Goal: Task Accomplishment & Management: Complete application form

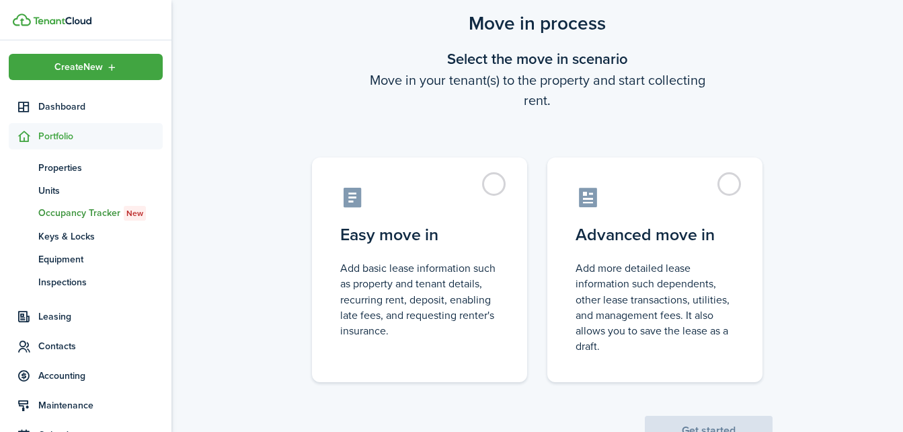
scroll to position [46, 0]
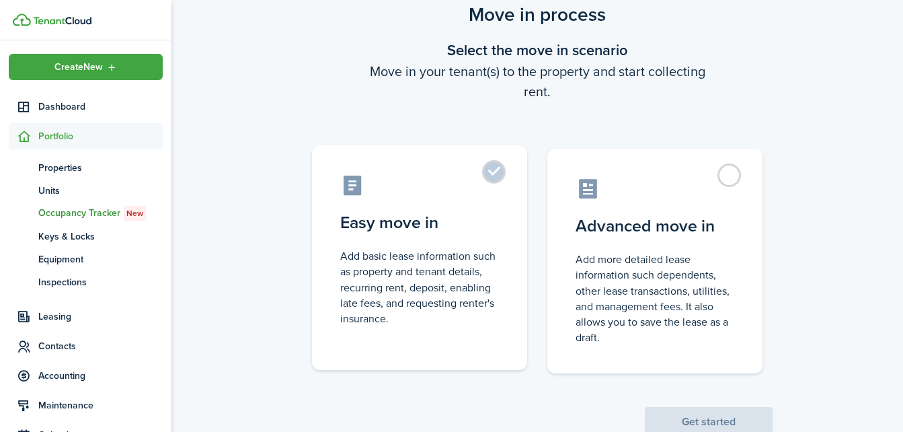
click at [499, 174] on label "Easy move in Add basic lease information such as property and tenant details, r…" at bounding box center [419, 257] width 215 height 225
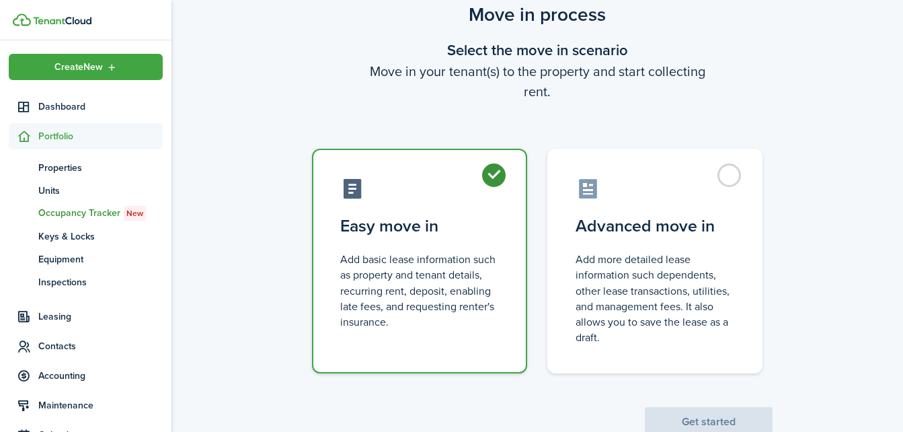
radio input "true"
click at [691, 418] on button "Get started" at bounding box center [709, 422] width 128 height 30
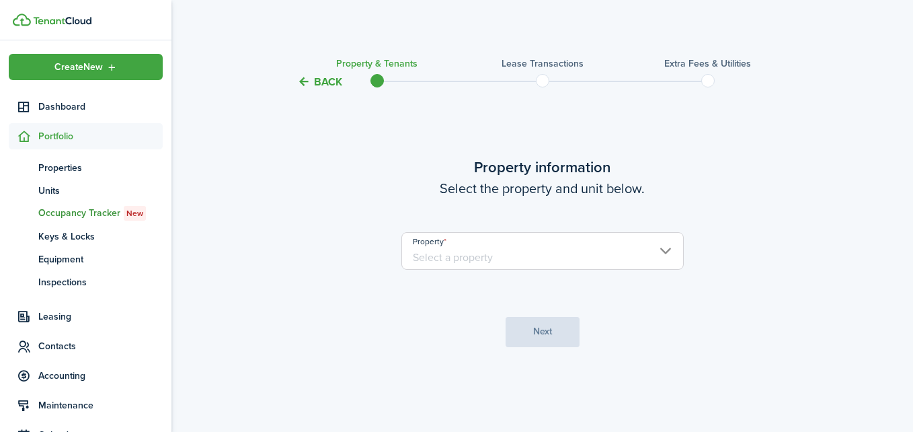
click at [664, 249] on input "Property" at bounding box center [543, 251] width 282 height 38
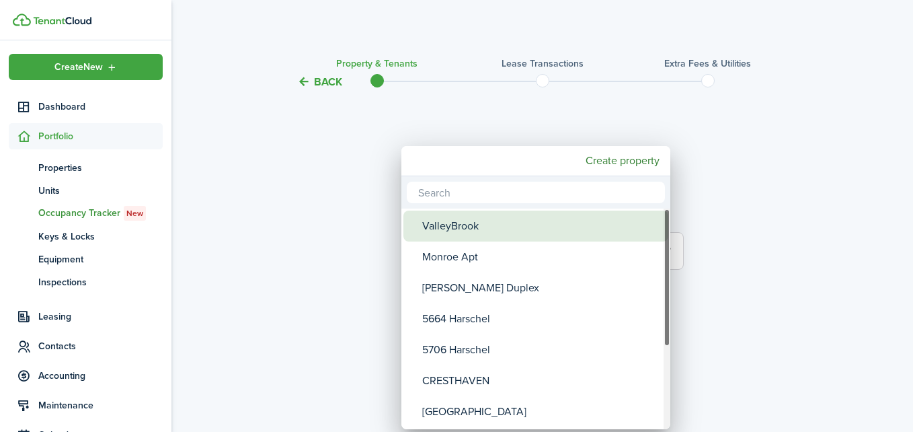
click at [494, 230] on div "ValleyBrook" at bounding box center [541, 226] width 238 height 31
type input "ValleyBrook"
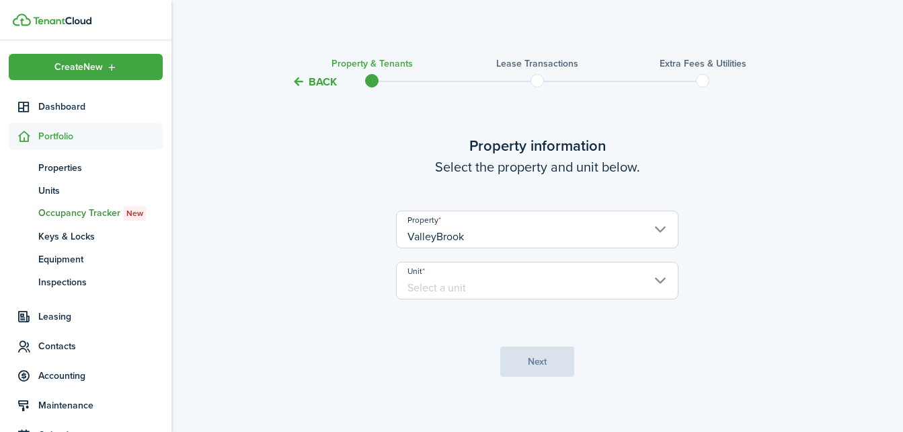
click at [453, 284] on input "Unit" at bounding box center [537, 281] width 282 height 38
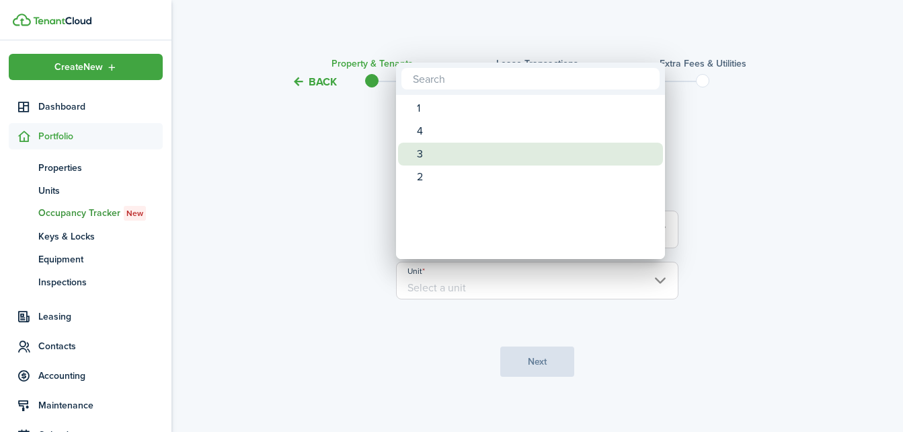
click at [467, 155] on div "3" at bounding box center [536, 154] width 238 height 23
type input "3"
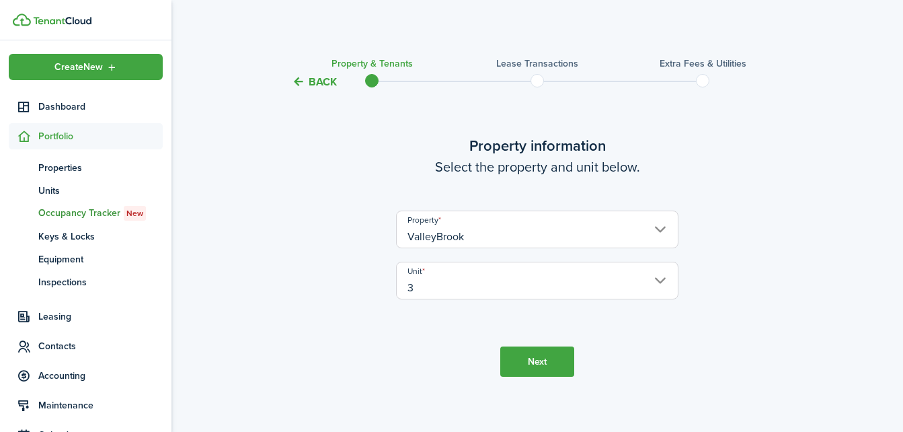
click at [551, 363] on button "Next" at bounding box center [537, 361] width 74 height 30
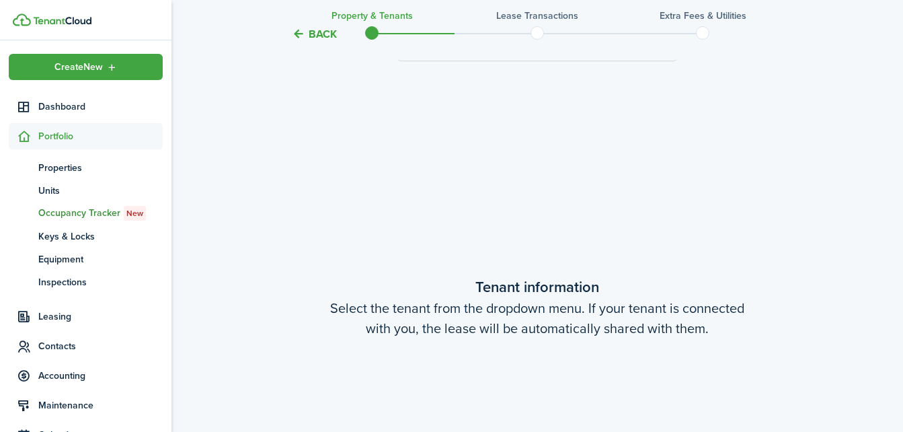
scroll to position [350, 0]
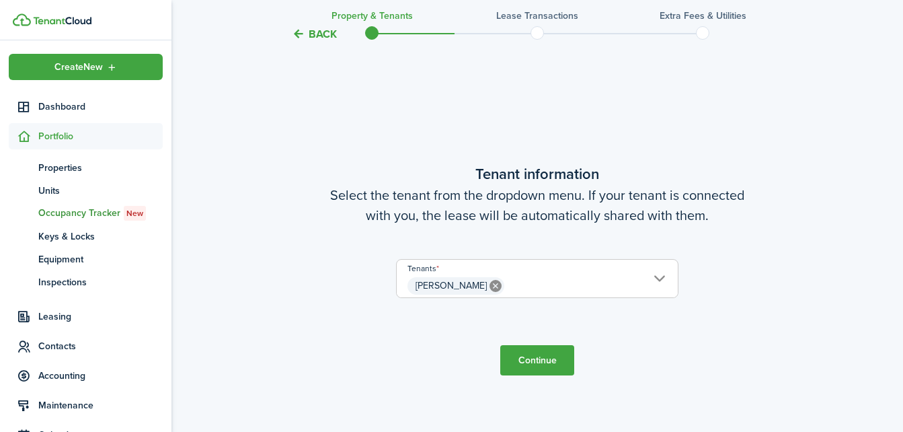
click at [570, 352] on button "Continue" at bounding box center [537, 360] width 74 height 30
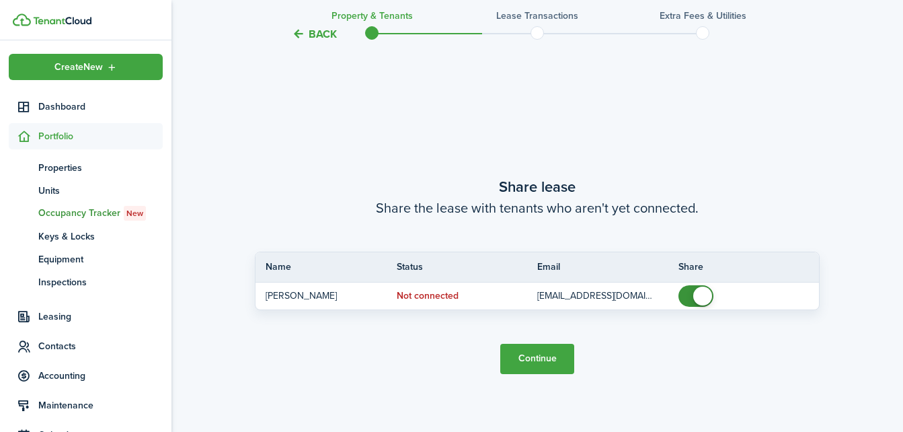
scroll to position [782, 0]
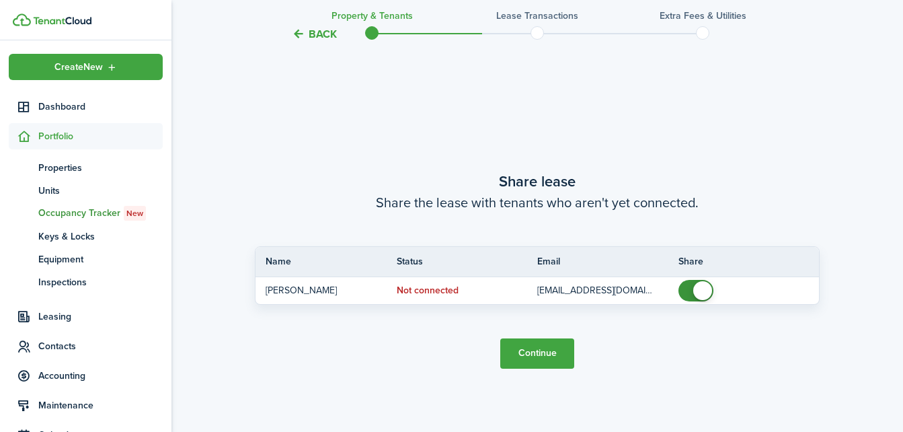
click at [550, 352] on button "Continue" at bounding box center [537, 353] width 74 height 30
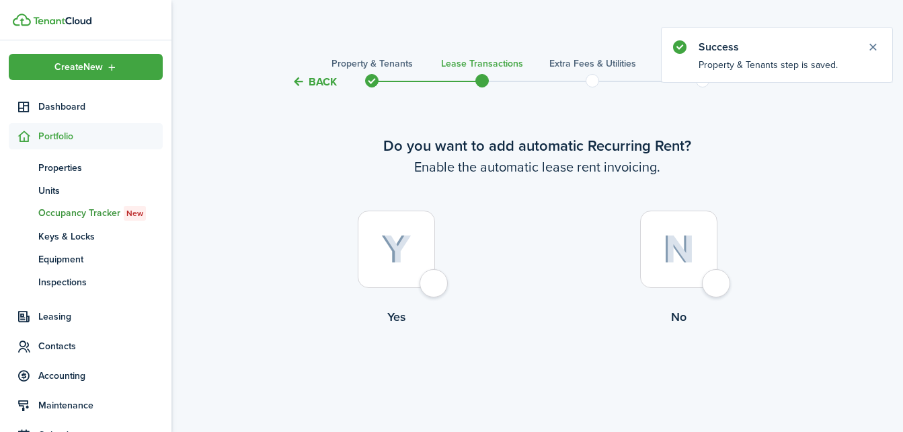
click at [435, 276] on div at bounding box center [396, 249] width 77 height 77
radio input "true"
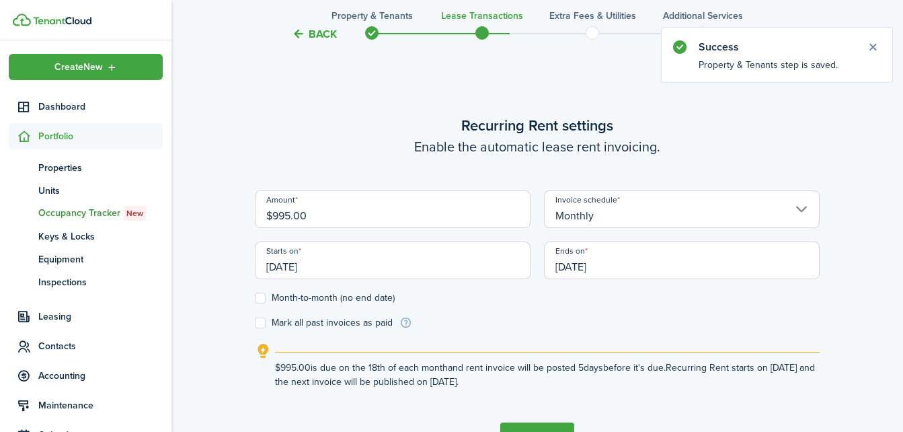
scroll to position [370, 0]
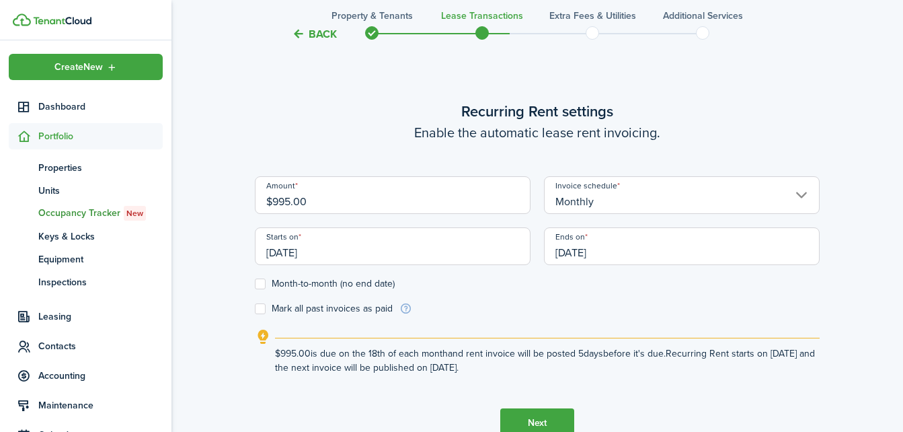
click at [521, 413] on button "Next" at bounding box center [537, 423] width 74 height 30
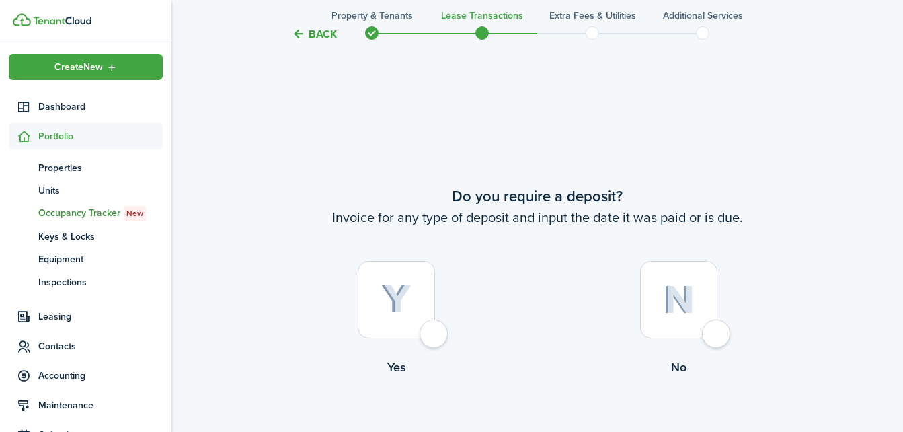
scroll to position [802, 0]
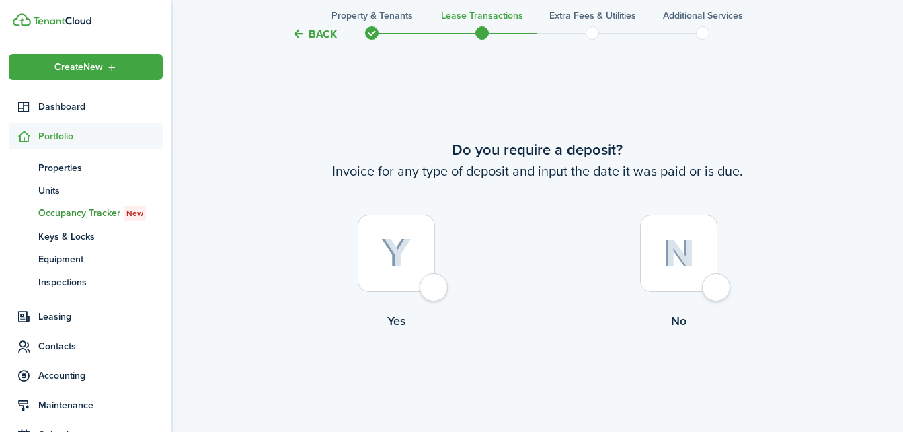
click at [435, 288] on div at bounding box center [396, 253] width 77 height 77
radio input "true"
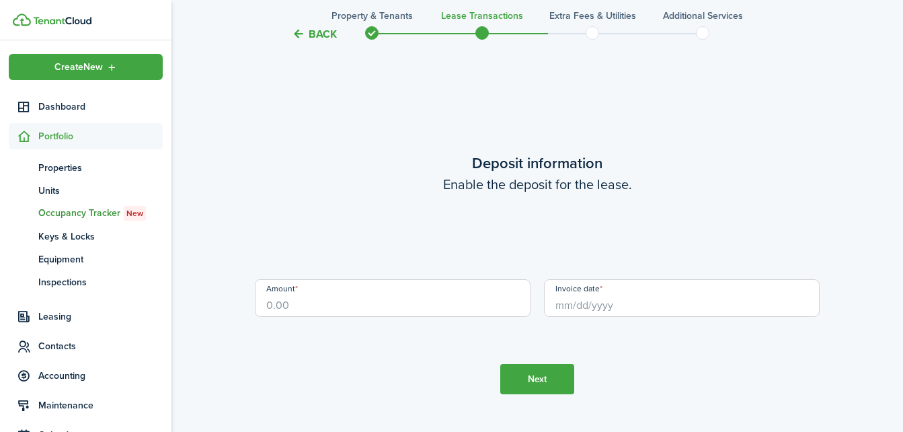
scroll to position [1234, 0]
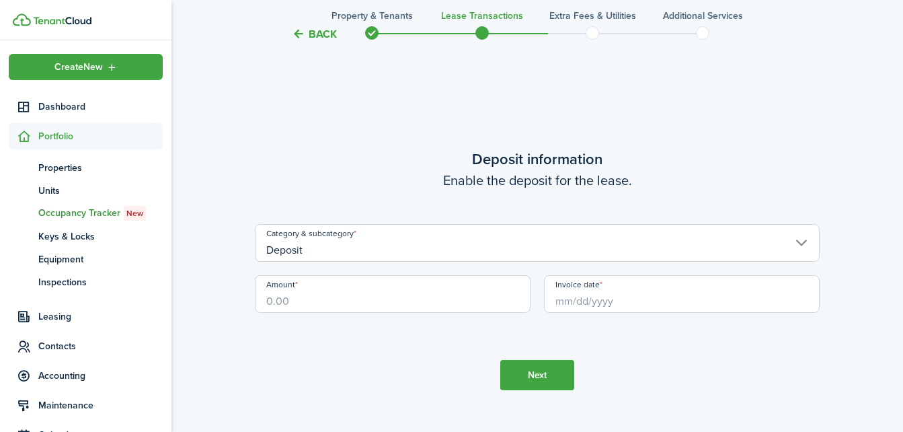
click at [429, 299] on input "Amount" at bounding box center [393, 294] width 276 height 38
click at [653, 301] on input "Invoice date" at bounding box center [682, 294] width 276 height 38
type input "$700.00"
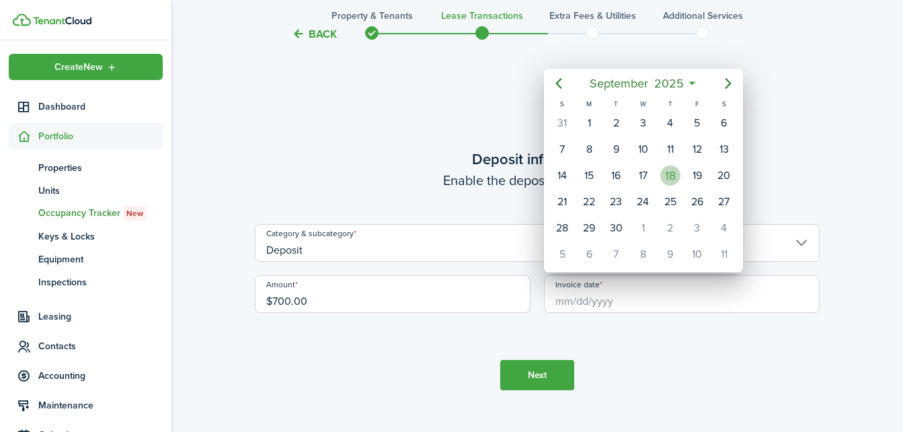
click at [669, 175] on div "18" at bounding box center [671, 175] width 20 height 20
type input "[DATE]"
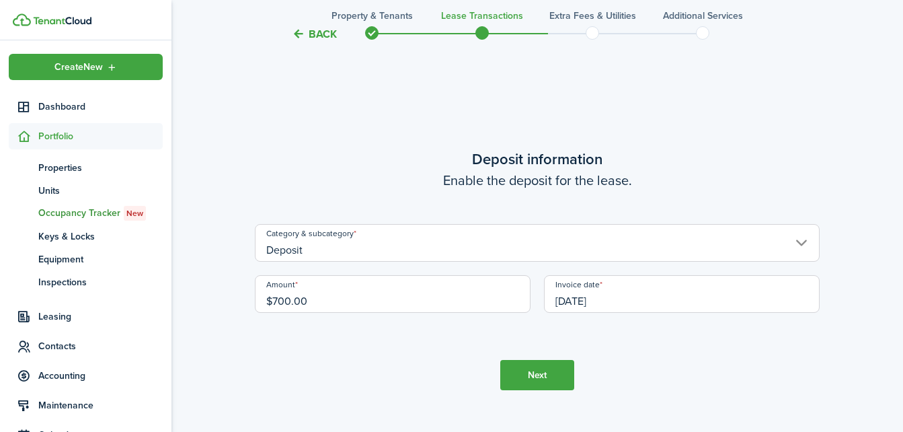
click at [511, 374] on button "Next" at bounding box center [537, 375] width 74 height 30
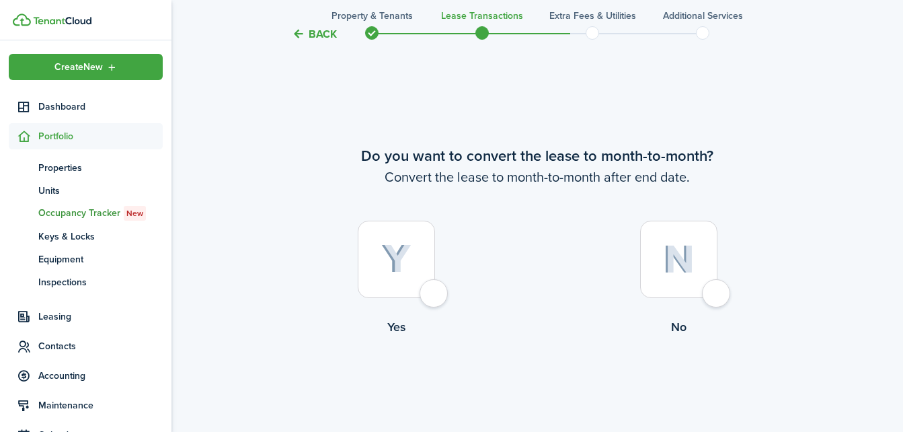
scroll to position [1665, 0]
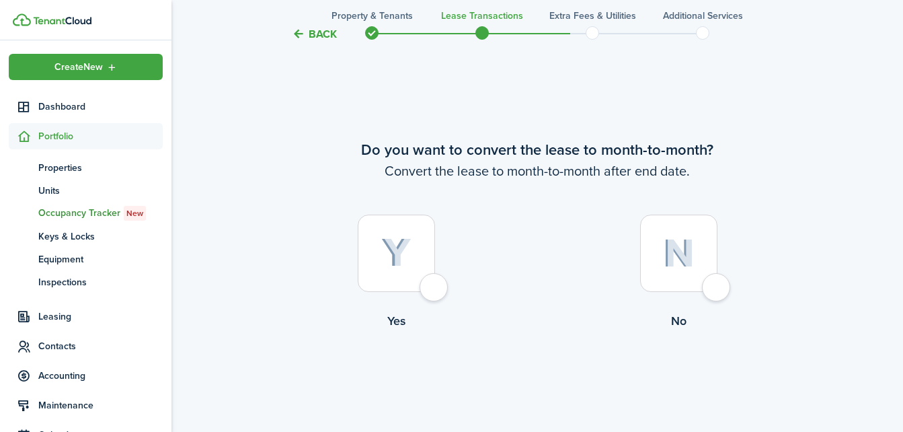
click at [432, 292] on div at bounding box center [396, 253] width 77 height 77
radio input "true"
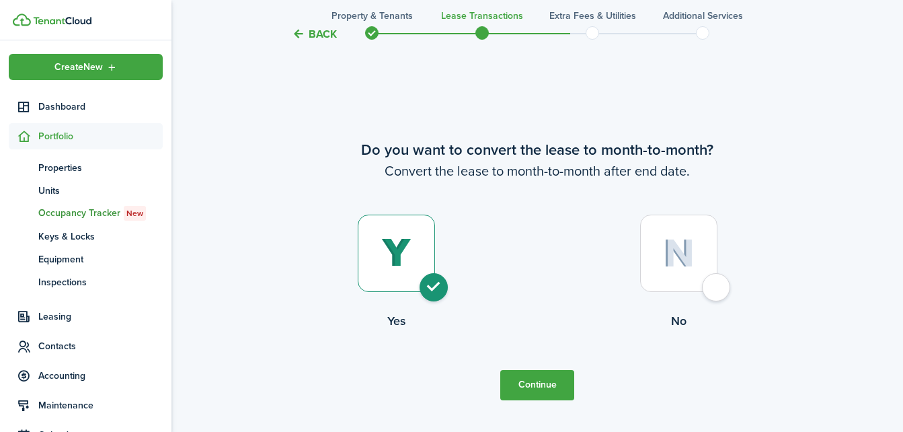
click at [548, 377] on button "Continue" at bounding box center [537, 385] width 74 height 30
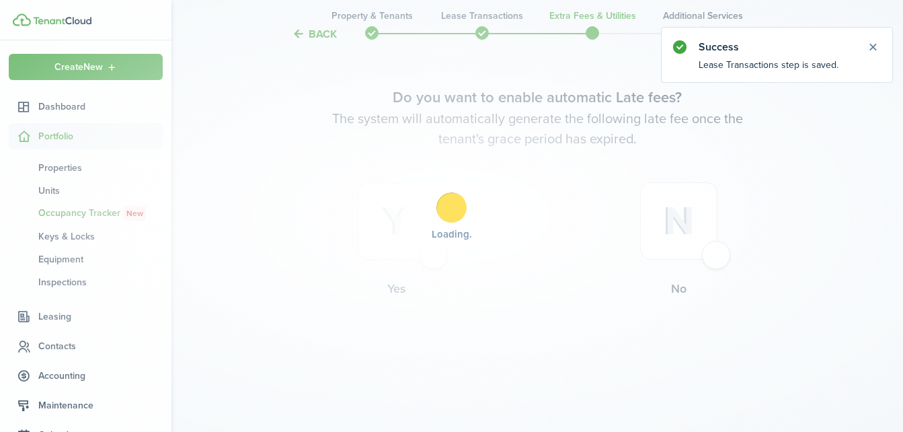
scroll to position [0, 0]
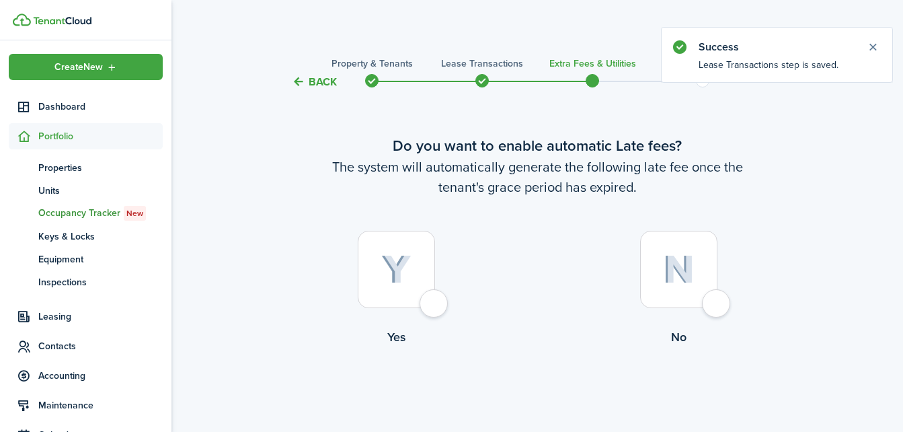
click at [432, 303] on div at bounding box center [396, 269] width 77 height 77
radio input "true"
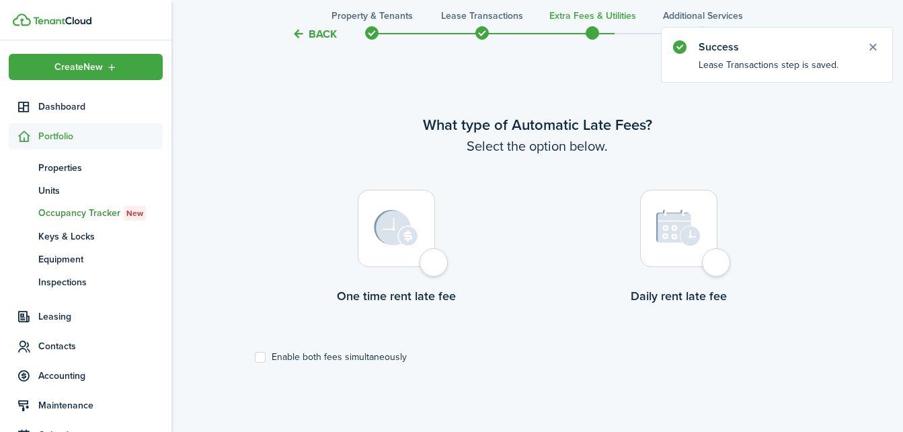
scroll to position [390, 0]
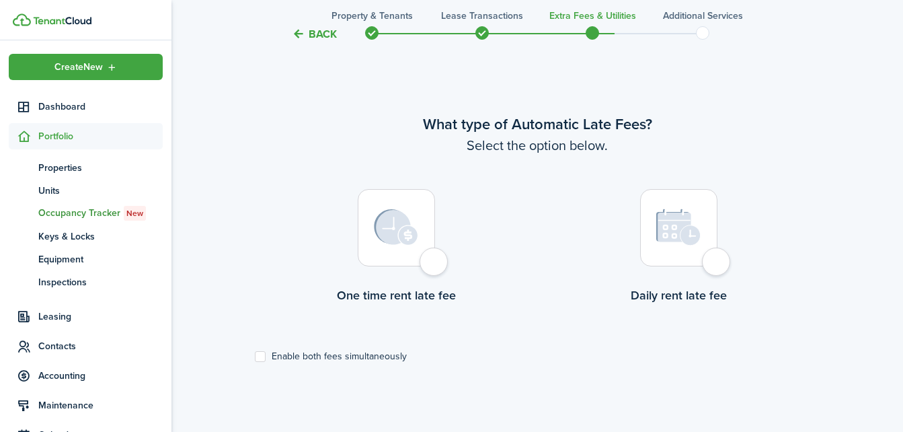
click at [328, 31] on button "Back" at bounding box center [314, 34] width 45 height 14
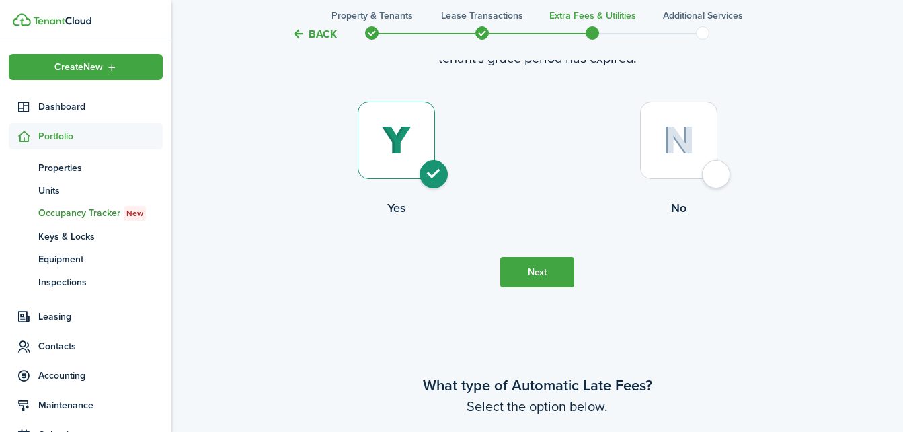
scroll to position [0, 0]
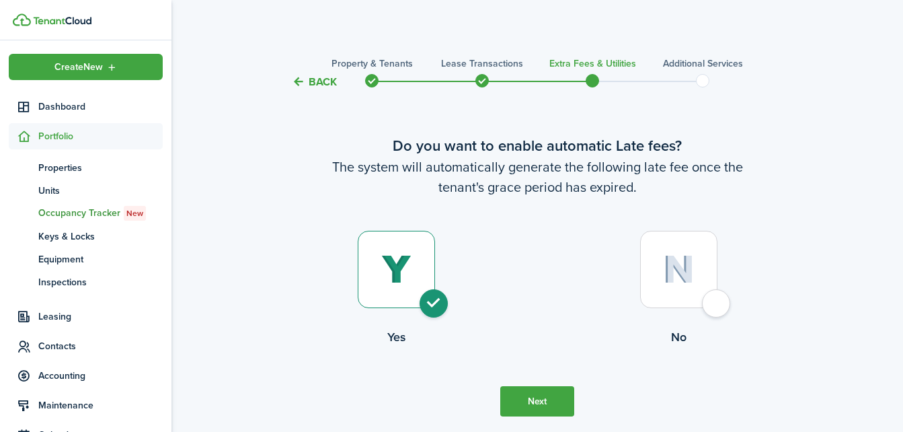
click at [304, 85] on button "Back" at bounding box center [314, 82] width 45 height 14
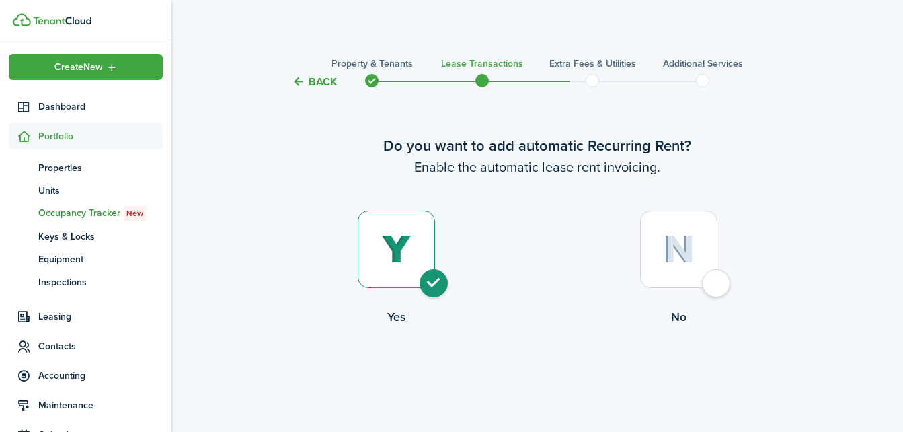
scroll to position [1665, 0]
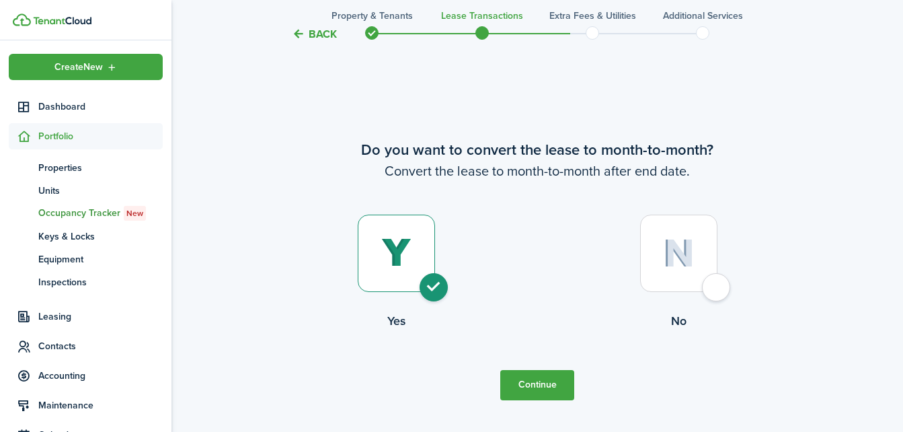
click at [315, 36] on button "Back" at bounding box center [314, 34] width 45 height 14
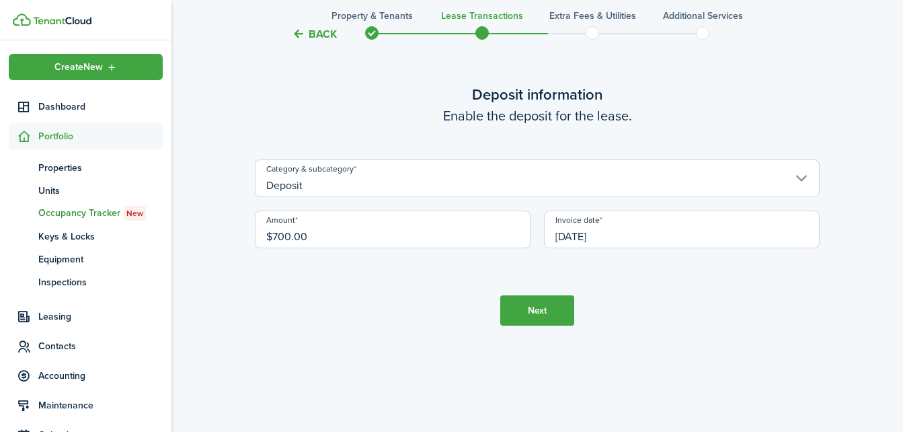
scroll to position [1234, 0]
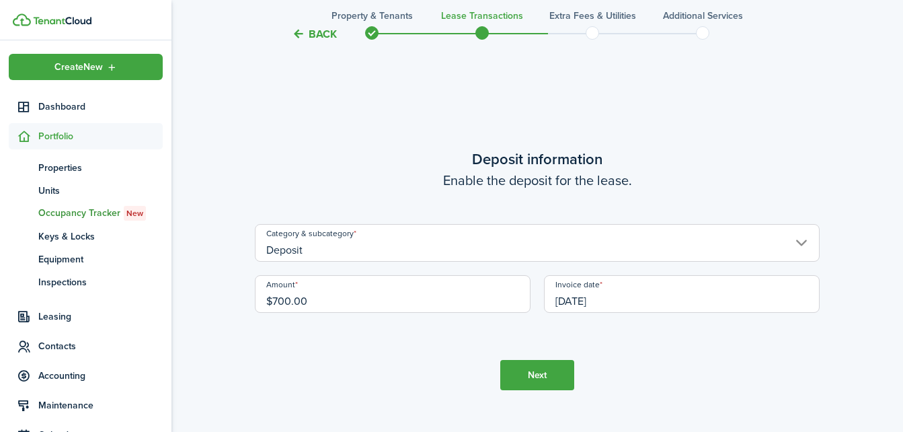
click at [309, 38] on button "Back" at bounding box center [314, 34] width 45 height 14
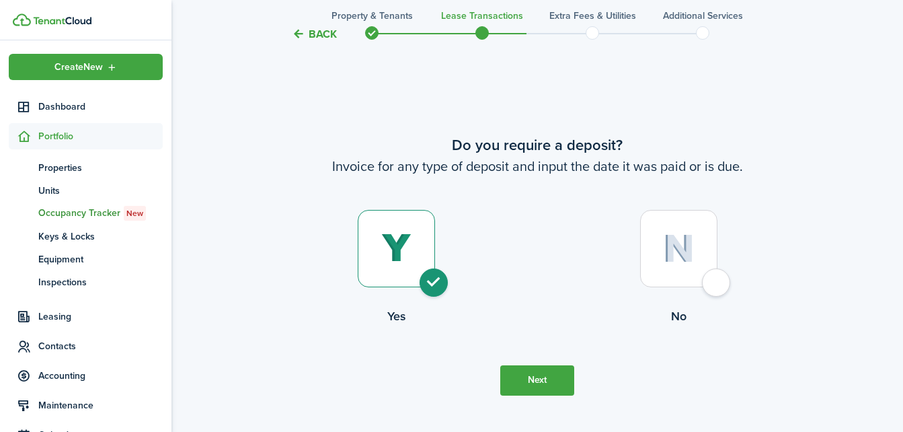
scroll to position [802, 0]
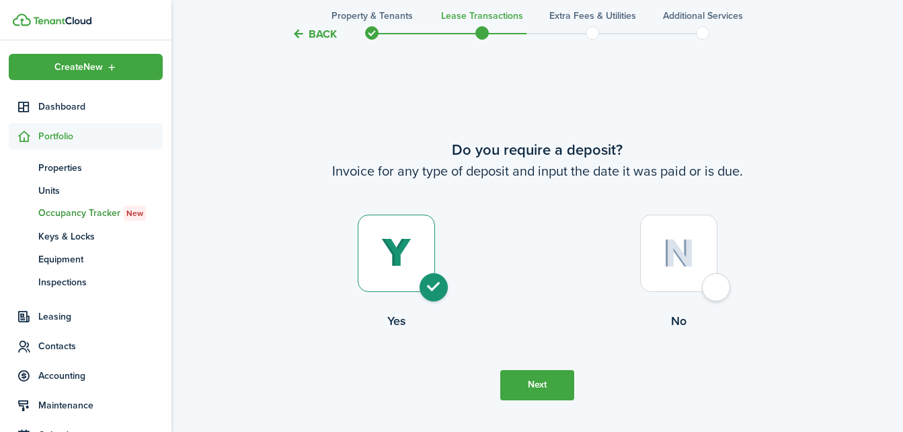
click at [309, 38] on button "Back" at bounding box center [314, 34] width 45 height 14
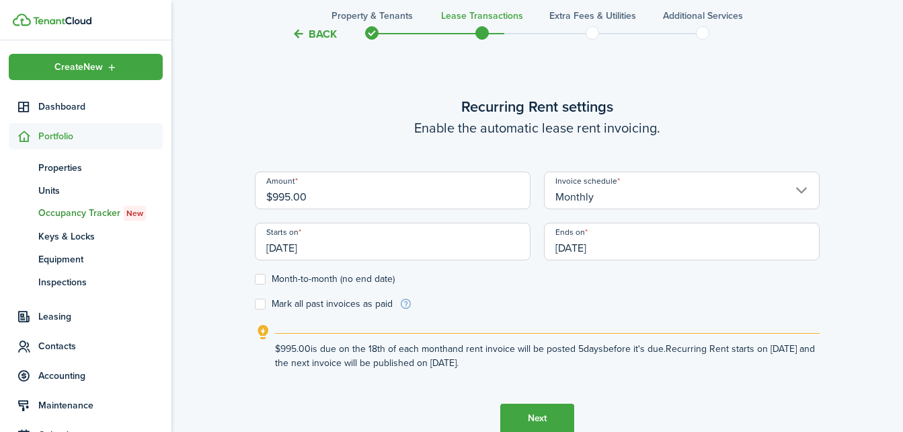
scroll to position [370, 0]
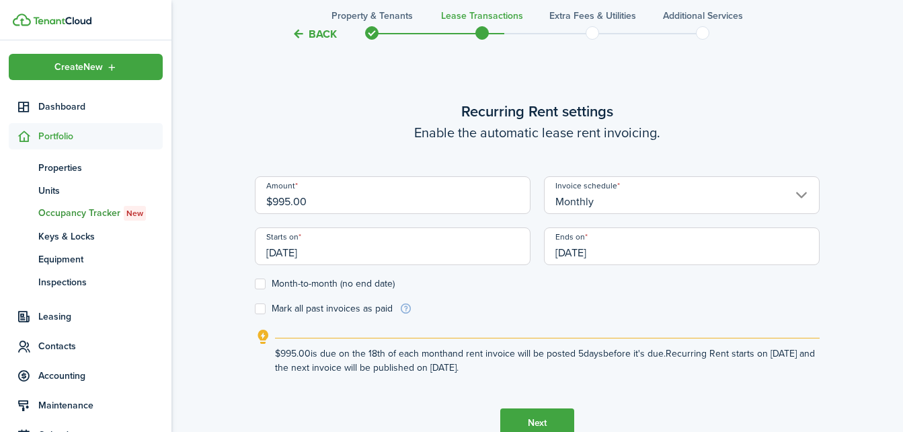
click at [309, 38] on button "Back" at bounding box center [314, 34] width 45 height 14
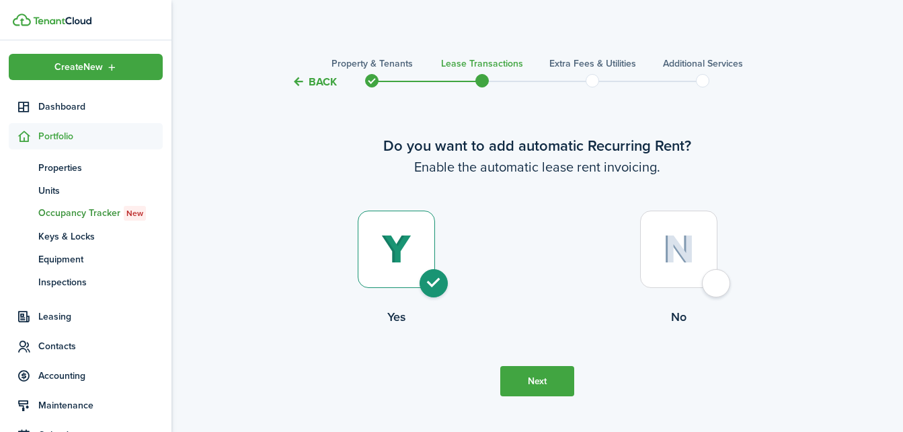
click at [315, 82] on button "Back" at bounding box center [314, 82] width 45 height 14
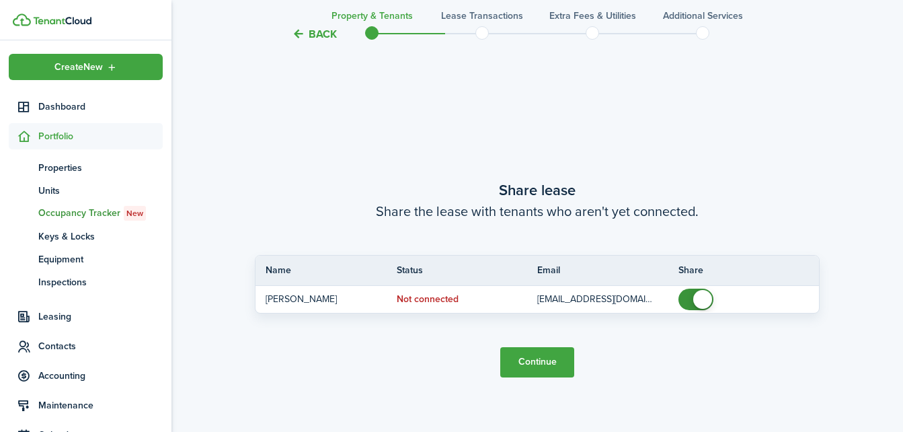
scroll to position [782, 0]
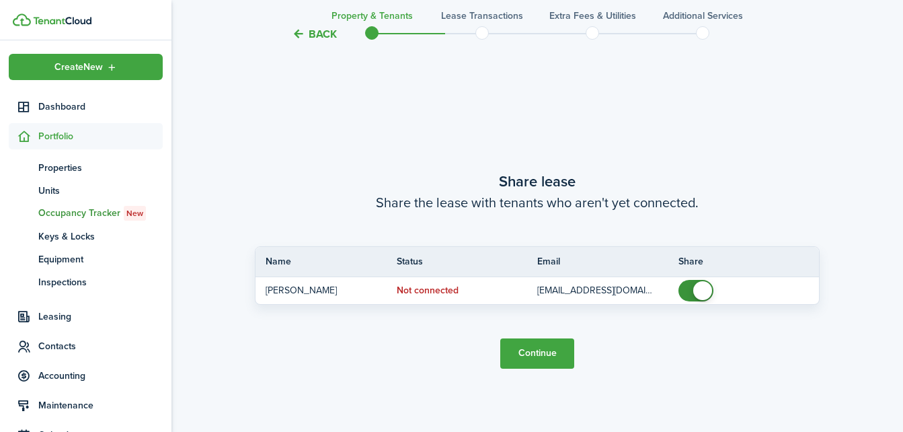
click at [327, 38] on button "Back" at bounding box center [314, 34] width 45 height 14
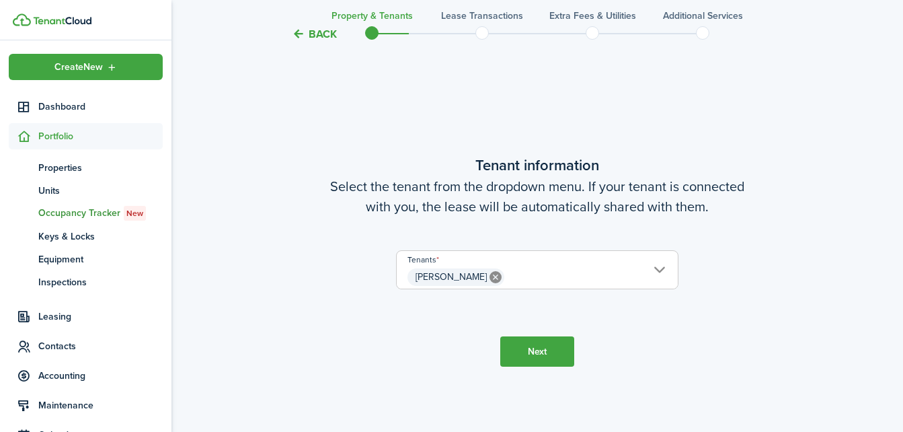
scroll to position [350, 0]
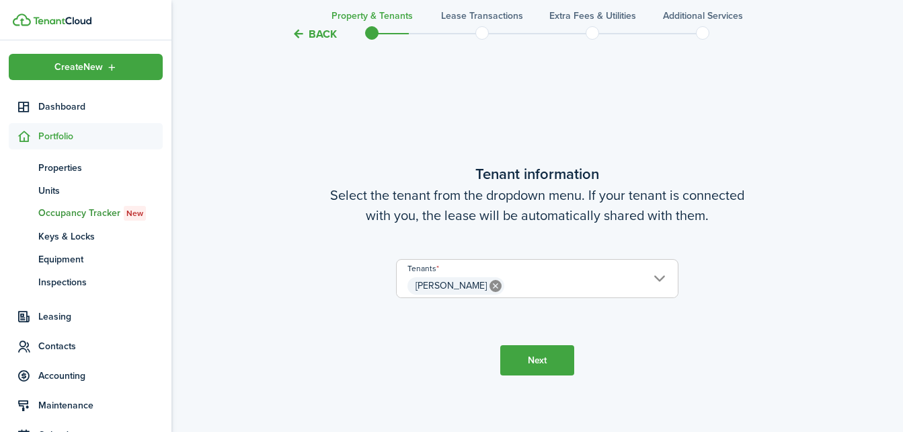
click at [327, 38] on button "Back" at bounding box center [314, 34] width 45 height 14
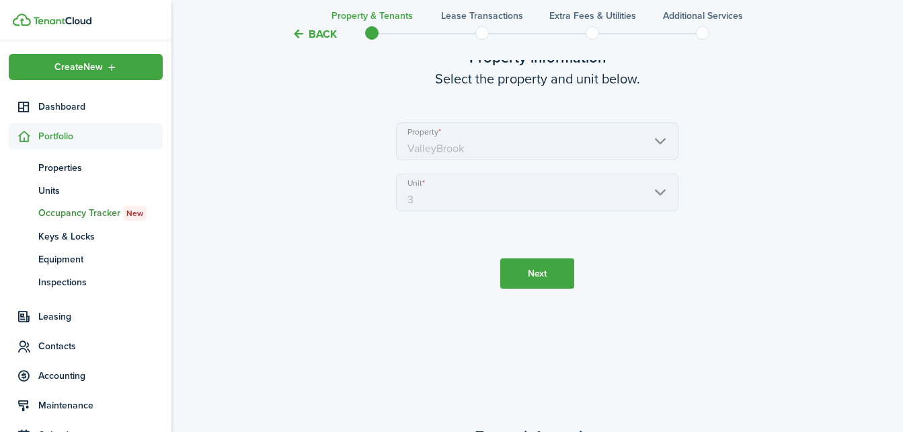
scroll to position [0, 0]
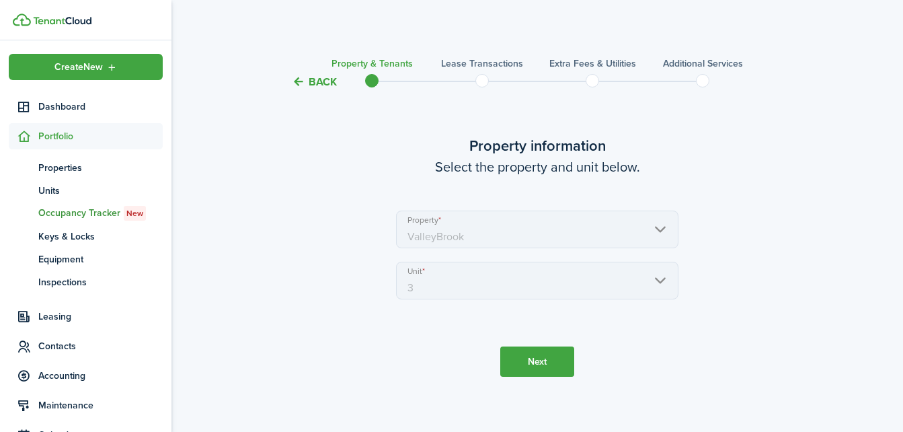
click at [316, 83] on button "Back" at bounding box center [314, 82] width 45 height 14
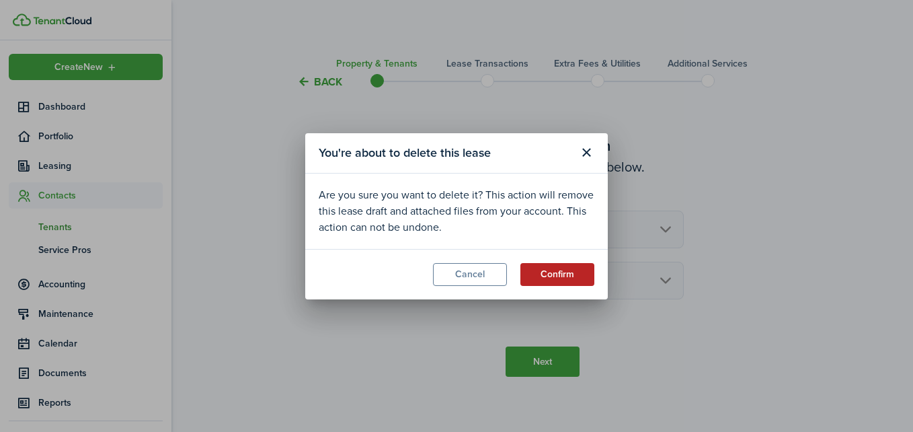
click at [570, 276] on button "Confirm" at bounding box center [558, 274] width 74 height 23
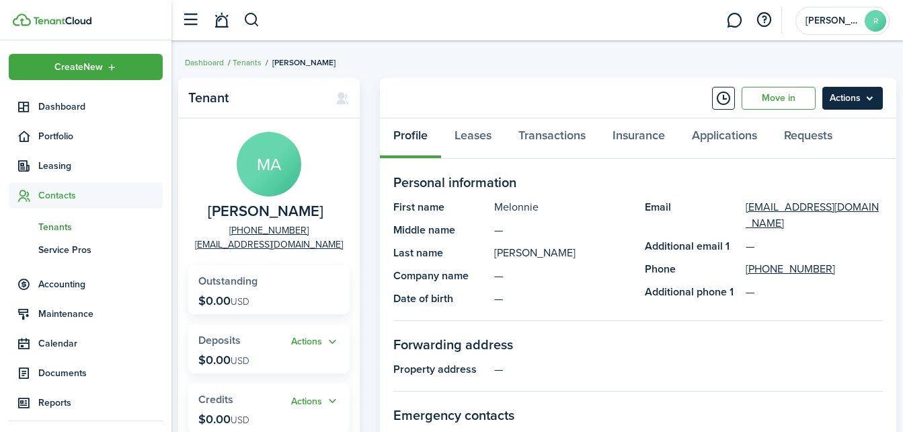
click at [846, 93] on menu-btn "Actions" at bounding box center [853, 98] width 61 height 23
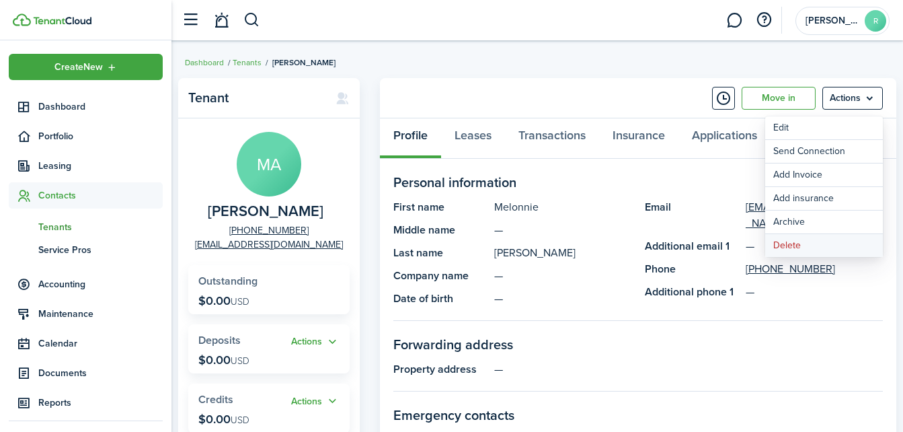
click at [806, 239] on button "Delete" at bounding box center [824, 245] width 118 height 23
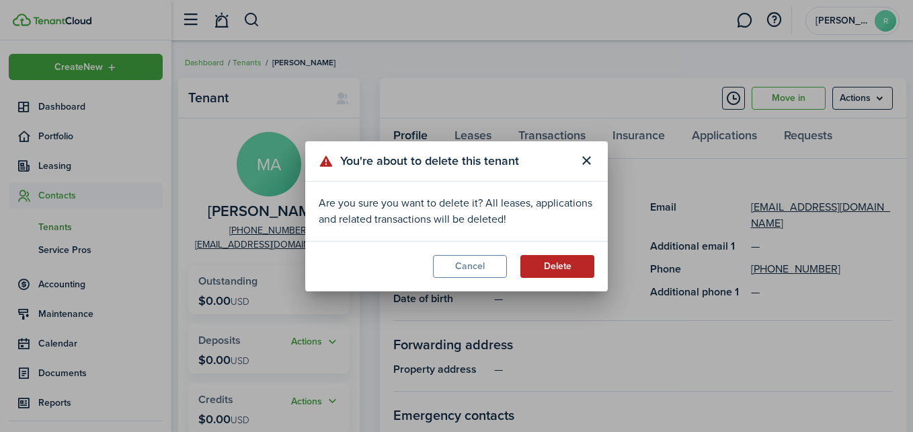
click at [566, 260] on button "Delete" at bounding box center [558, 266] width 74 height 23
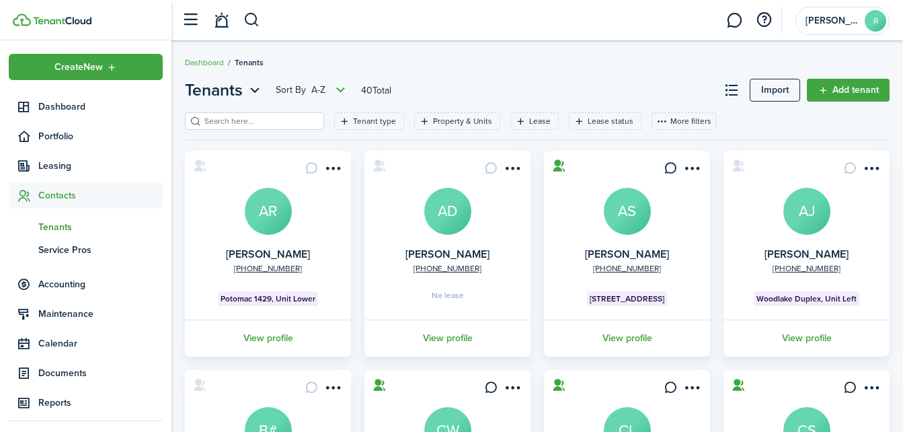
click at [287, 116] on input "search" at bounding box center [260, 121] width 118 height 13
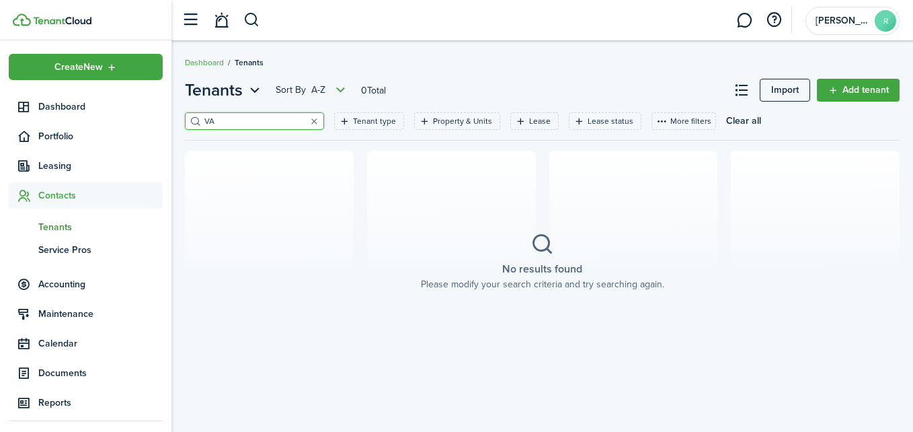
type input "V"
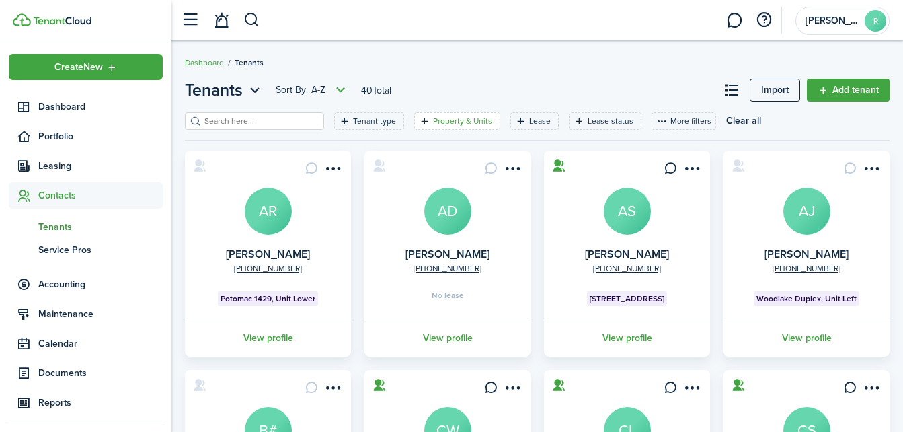
click at [433, 121] on filter-tag-label "Property & Units" at bounding box center [462, 121] width 59 height 12
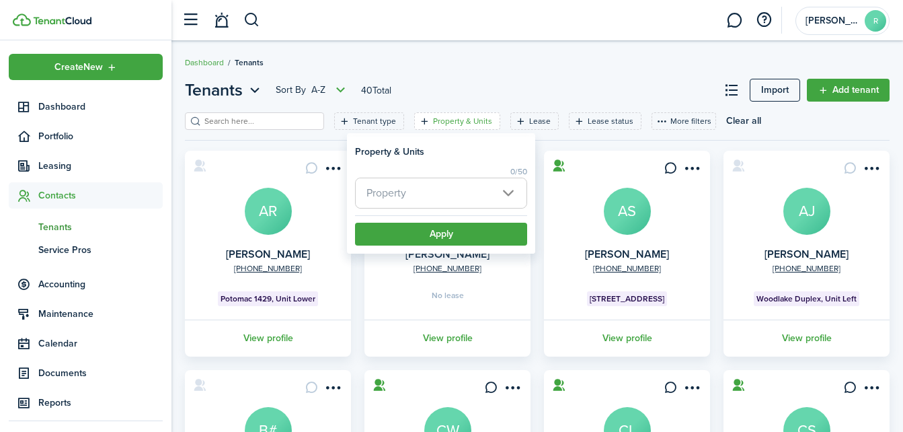
click at [412, 185] on span "Property" at bounding box center [441, 193] width 171 height 30
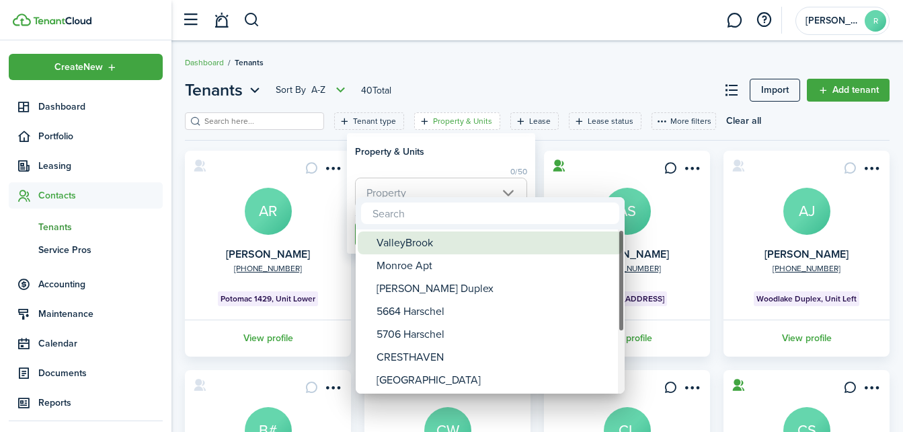
click at [407, 239] on div "ValleyBrook" at bounding box center [496, 242] width 238 height 23
type input "ValleyBrook"
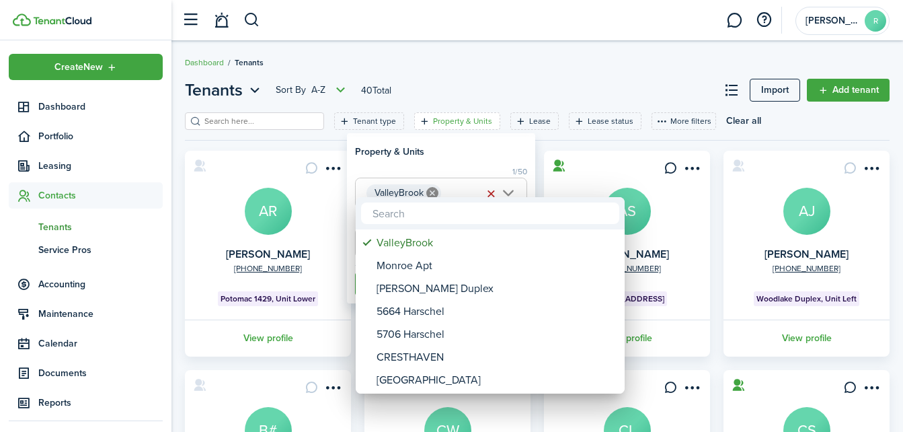
click at [502, 166] on div at bounding box center [451, 215] width 1119 height 647
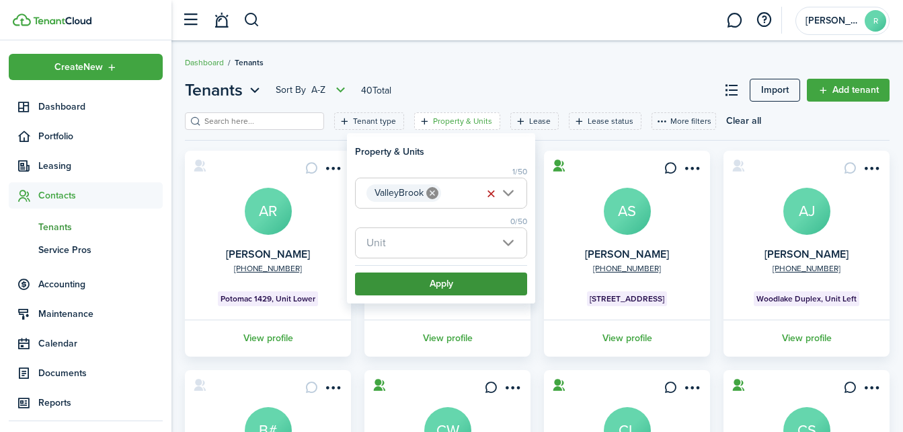
click at [464, 282] on button "Apply" at bounding box center [441, 283] width 172 height 23
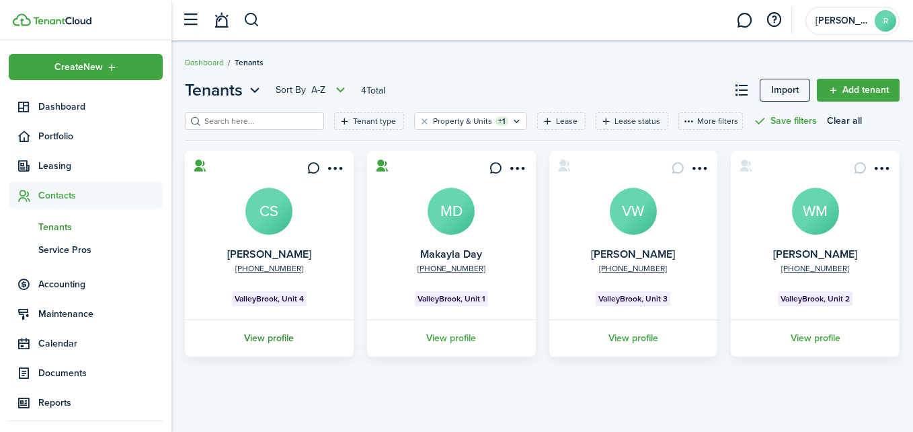
click at [267, 336] on link "View profile" at bounding box center [269, 337] width 173 height 37
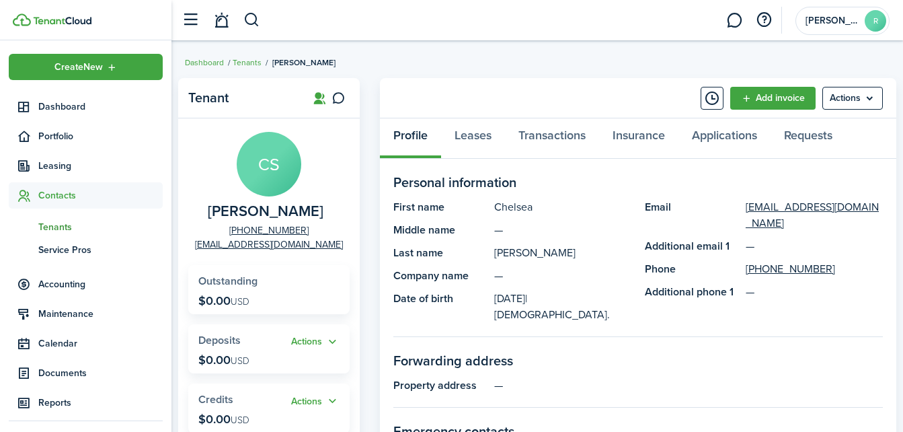
scroll to position [31, 0]
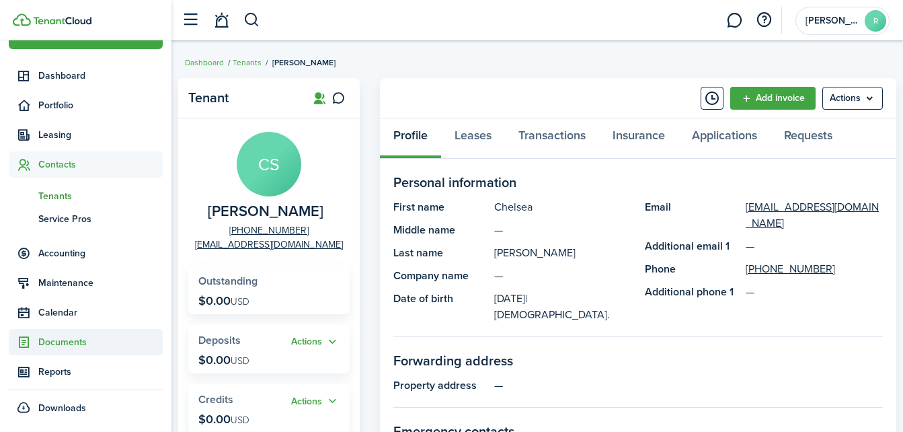
click at [63, 336] on span "Documents" at bounding box center [100, 342] width 124 height 14
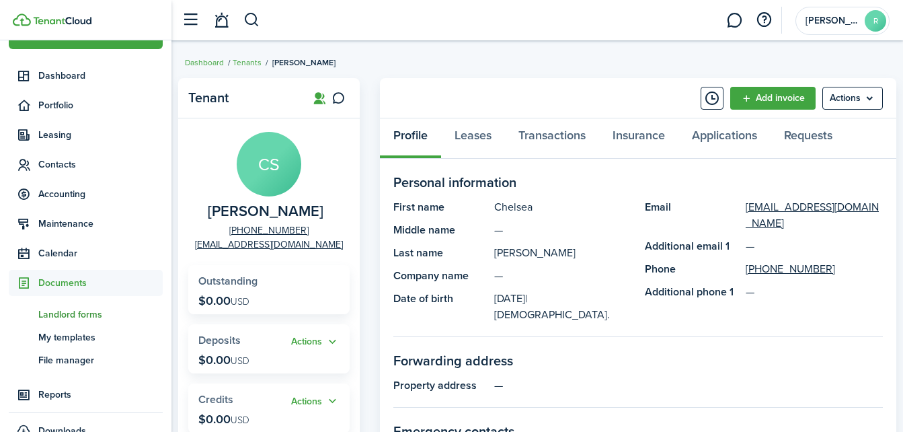
click at [81, 314] on span "Landlord forms" at bounding box center [100, 314] width 124 height 14
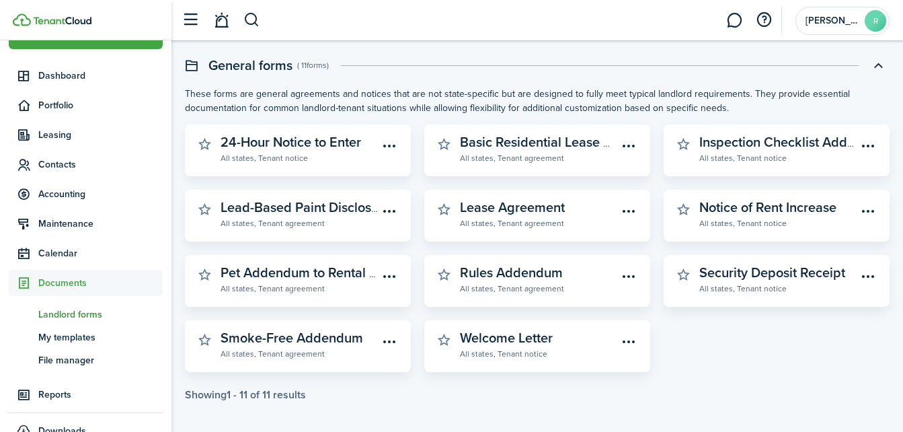
scroll to position [449, 0]
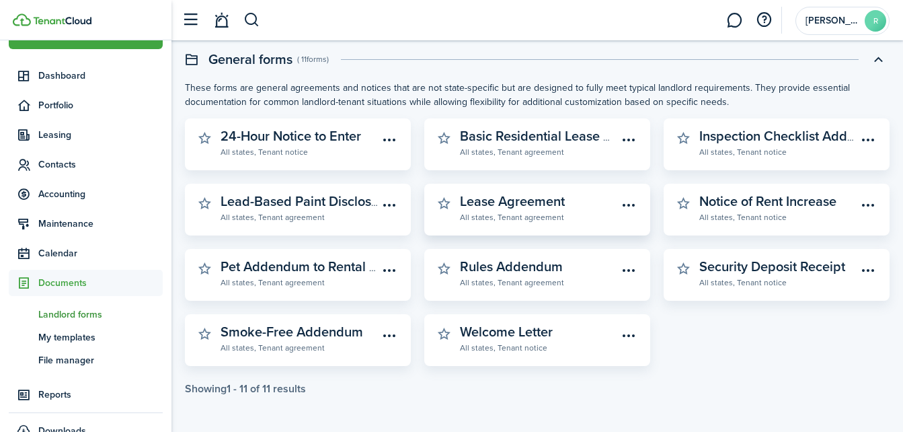
click at [582, 194] on link "Lease Agreement All states, Tenant agreement" at bounding box center [538, 209] width 157 height 30
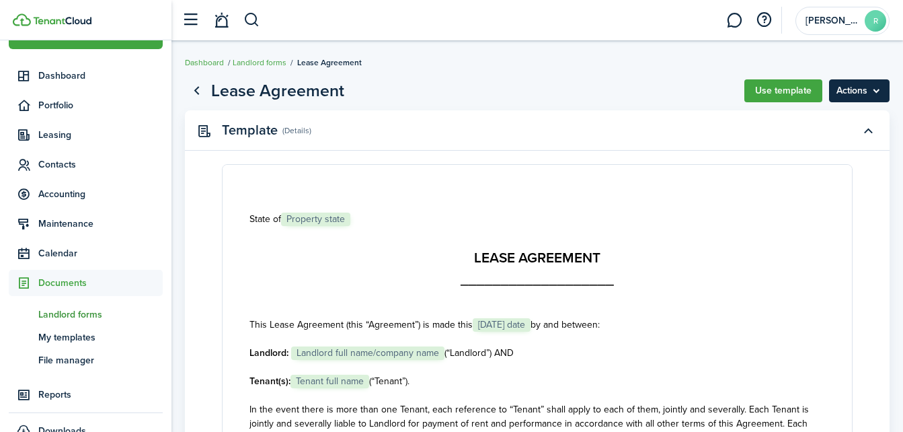
click at [858, 94] on menu-btn "Actions" at bounding box center [859, 90] width 61 height 23
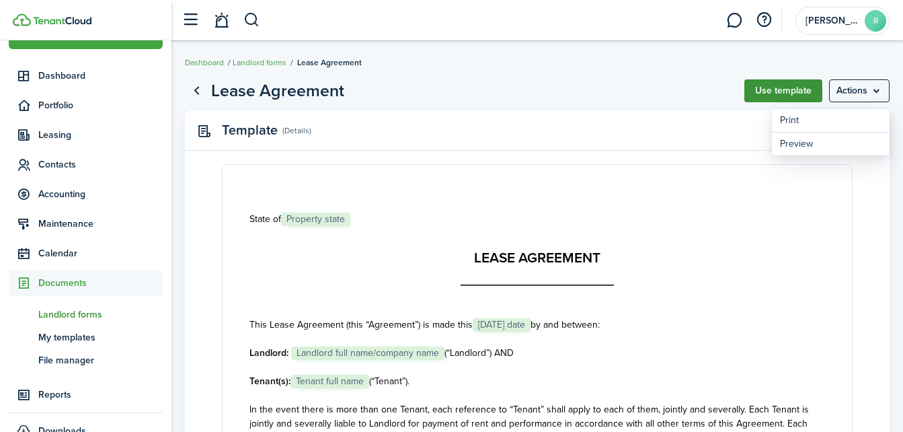
click at [792, 89] on button "Use template" at bounding box center [784, 90] width 78 height 23
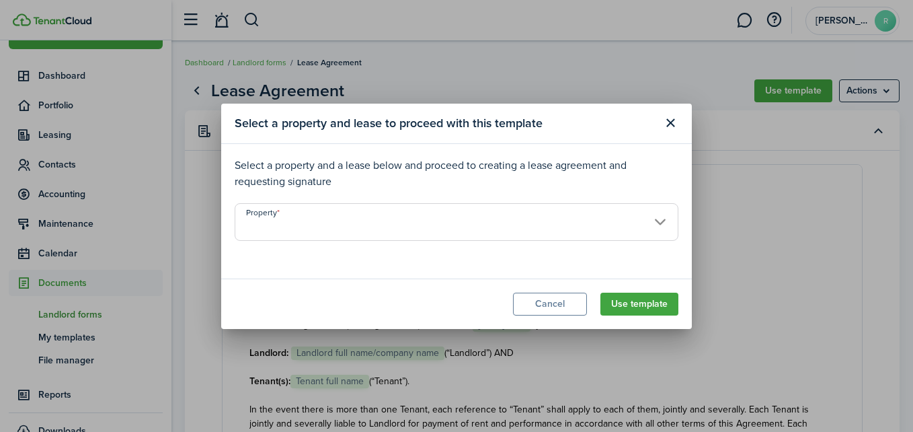
click at [375, 229] on input "Property" at bounding box center [457, 222] width 444 height 38
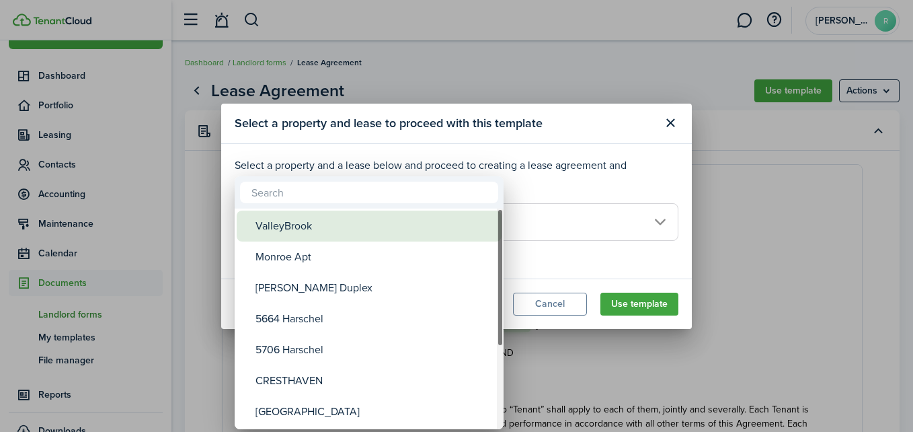
click at [367, 214] on div "ValleyBrook" at bounding box center [375, 226] width 238 height 31
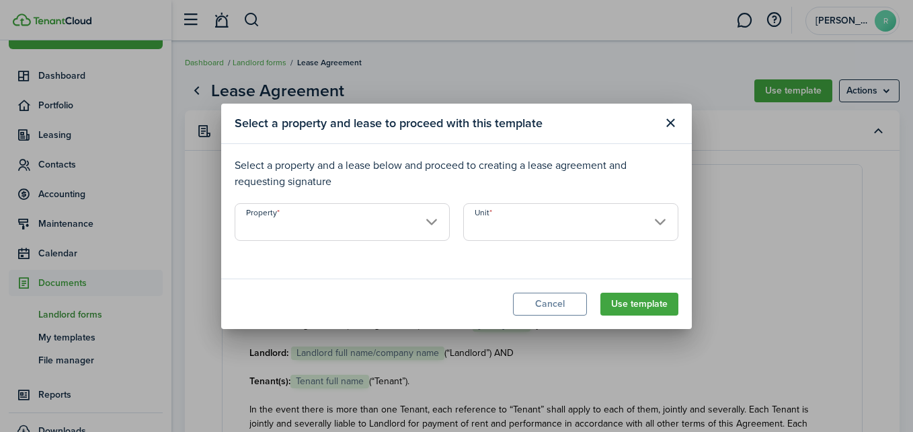
type input "ValleyBrook"
click at [430, 219] on input "ValleyBrook" at bounding box center [342, 222] width 215 height 38
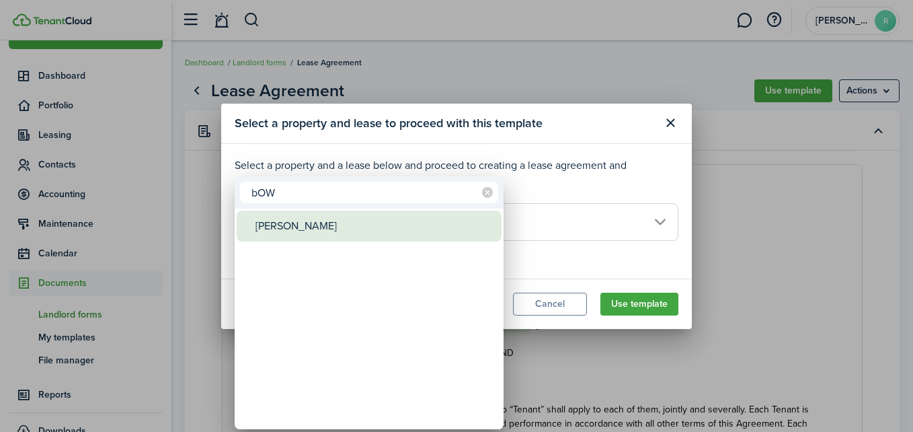
type input "bOW"
click at [329, 229] on div "[PERSON_NAME]" at bounding box center [375, 226] width 238 height 31
type input "[PERSON_NAME]"
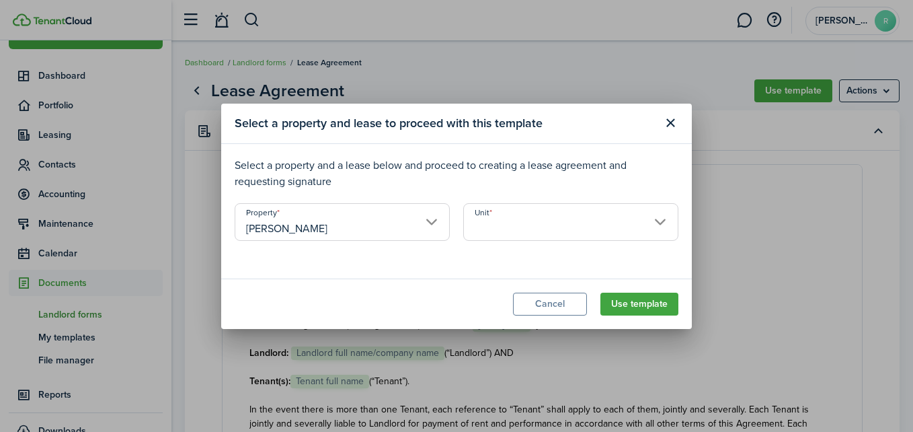
click at [527, 225] on input "Unit" at bounding box center [570, 222] width 215 height 38
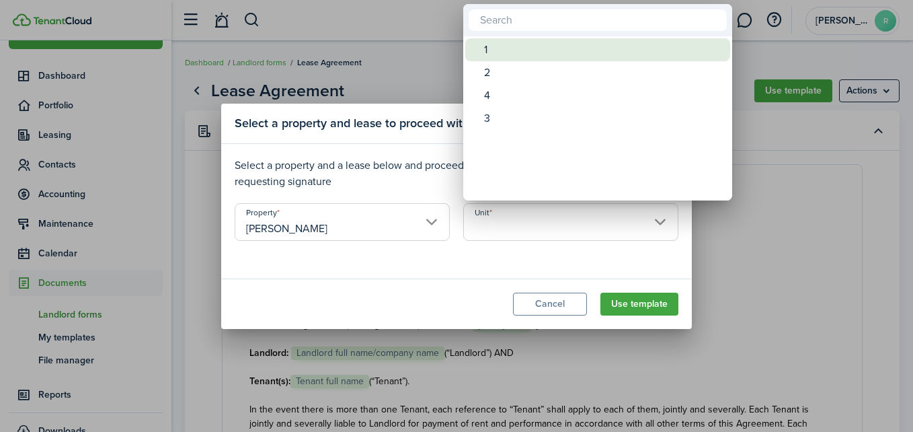
click at [499, 45] on div "1" at bounding box center [603, 49] width 238 height 23
type input "1"
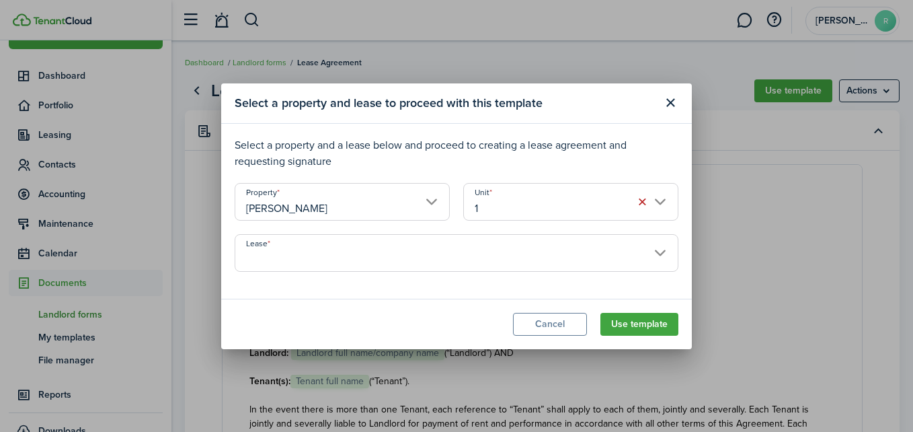
click at [583, 268] on input "Lease" at bounding box center [457, 253] width 444 height 38
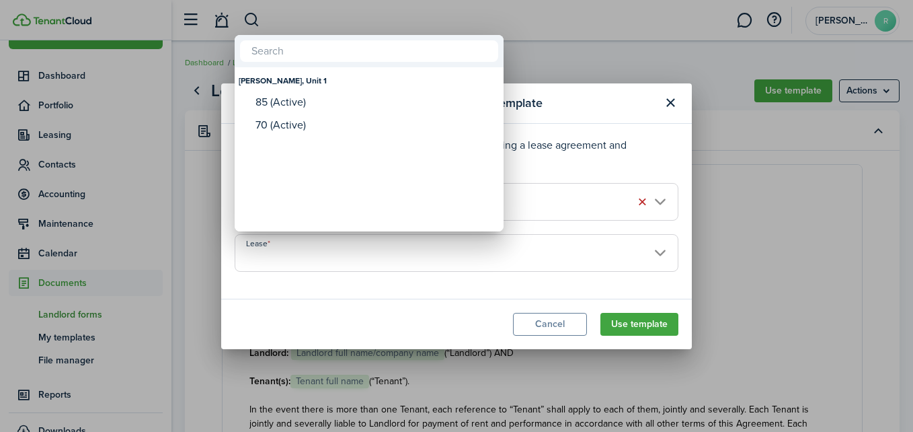
click at [583, 268] on div at bounding box center [456, 215] width 1129 height 647
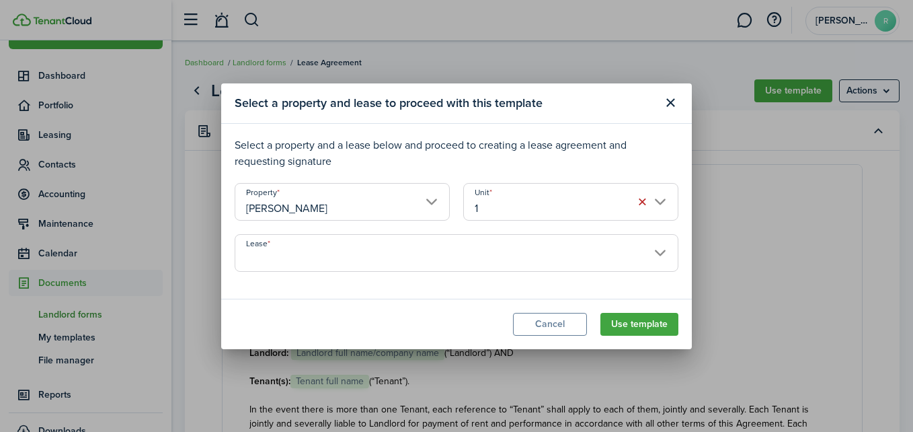
click at [564, 252] on input "Lease" at bounding box center [457, 253] width 444 height 38
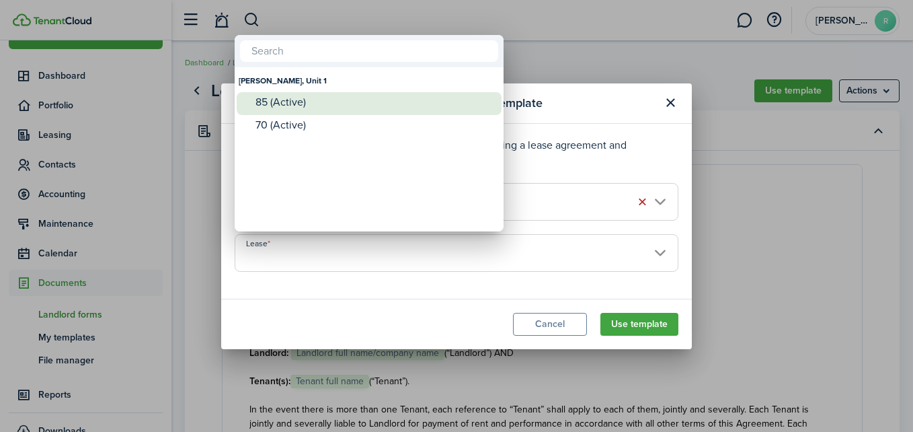
click at [325, 110] on div "85 (Active)" at bounding box center [375, 102] width 238 height 20
type input "[PERSON_NAME], Unit 1. Lease #85 (Active)"
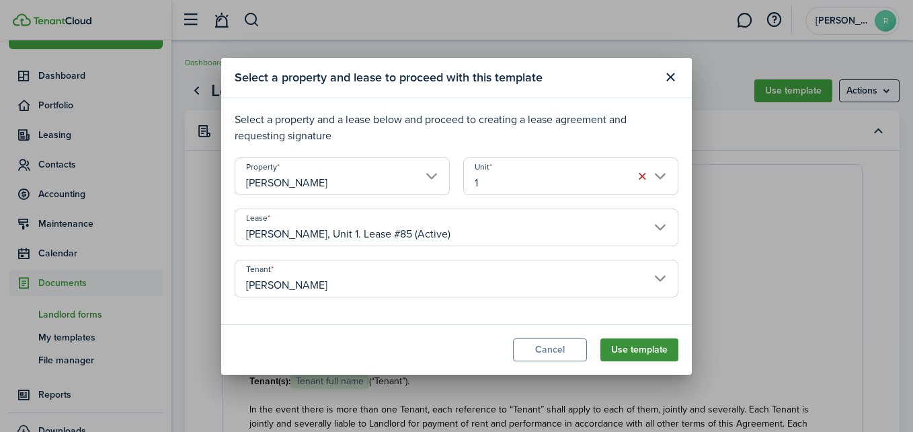
click at [669, 351] on button "Use template" at bounding box center [640, 349] width 78 height 23
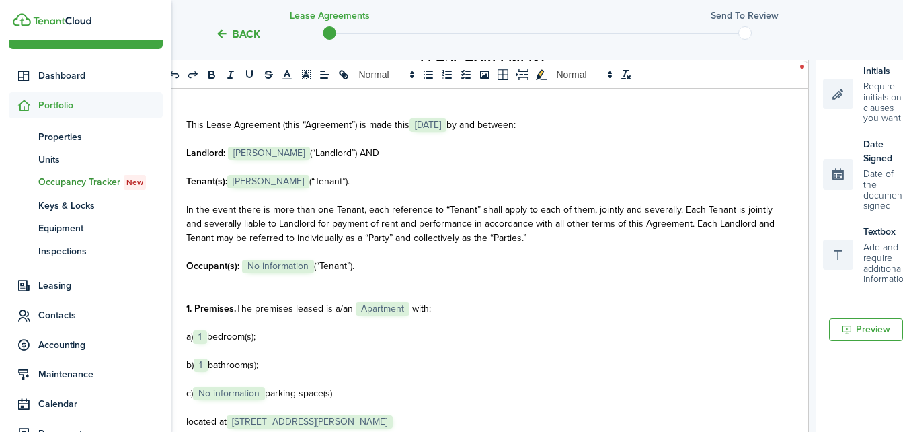
scroll to position [305, 0]
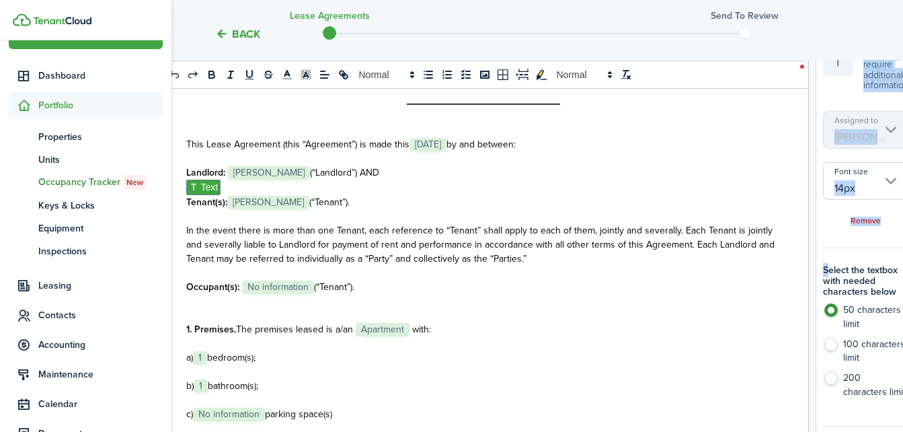
drag, startPoint x: 763, startPoint y: 202, endPoint x: 782, endPoint y: 252, distance: 53.2
click at [782, 252] on div "0 x 0 State of ﻿ OH ﻿ LEASE AGREEMENT ___________________ This Lease Agreement …" at bounding box center [537, 282] width 718 height 652
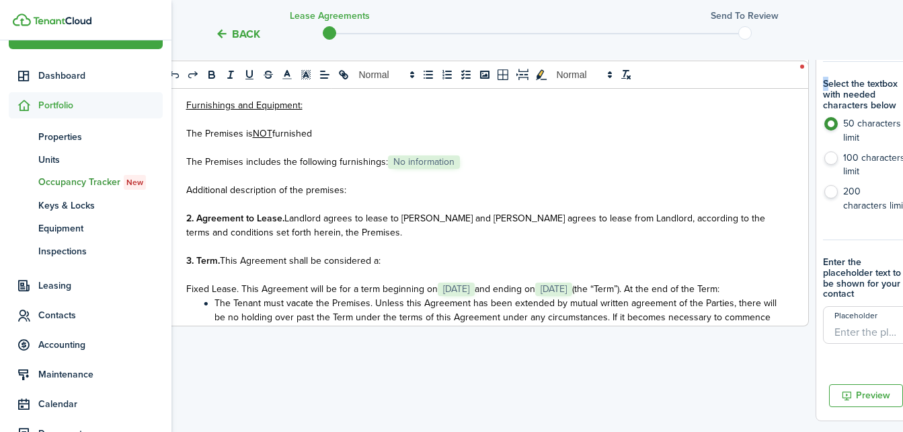
scroll to position [188, 0]
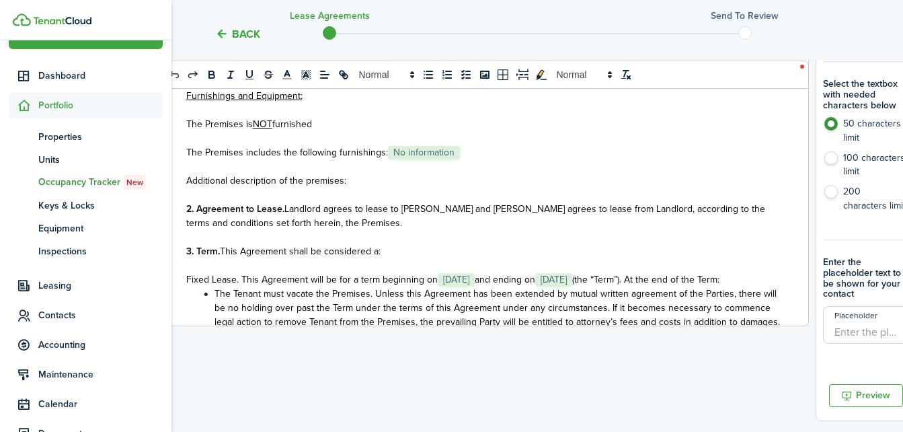
click at [823, 151] on label "100 characters limit" at bounding box center [866, 168] width 86 height 34
radio input "false"
radio input "true"
click at [866, 384] on button "Preview" at bounding box center [866, 395] width 74 height 23
